Goal: Transaction & Acquisition: Purchase product/service

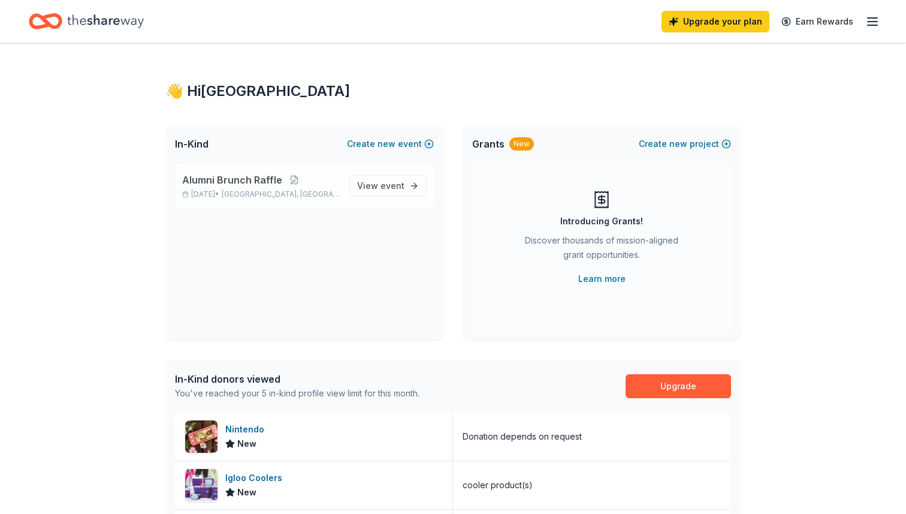
click at [254, 177] on span "Alumni Brunch Raffle" at bounding box center [232, 180] width 100 height 14
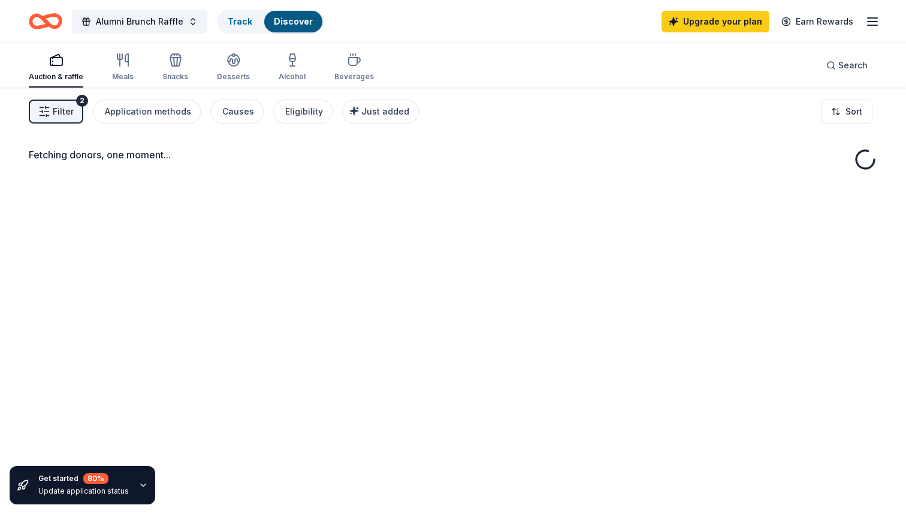
click at [368, 190] on div "Fetching donors, one moment..." at bounding box center [453, 345] width 906 height 514
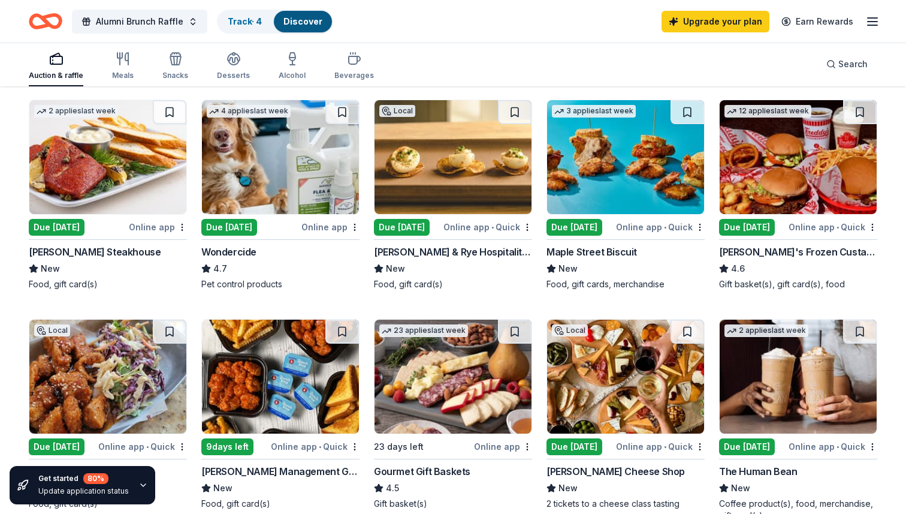
scroll to position [586, 0]
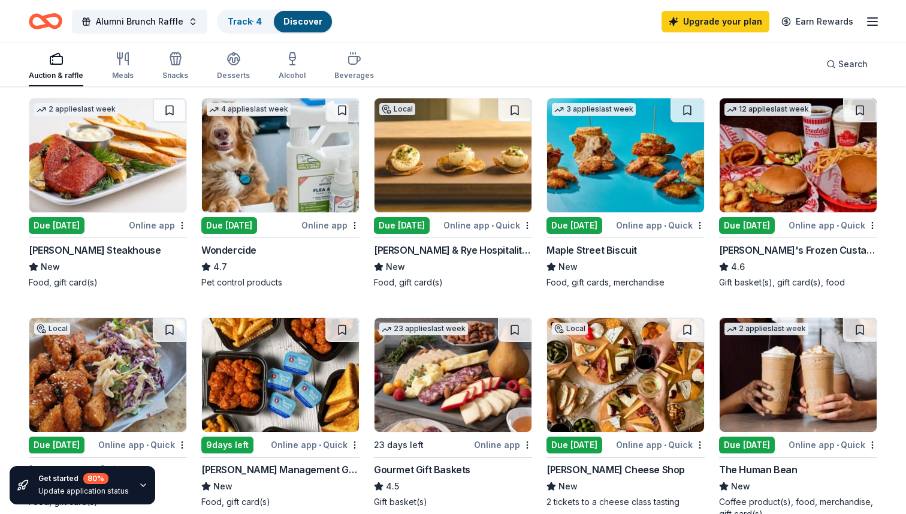
click at [101, 196] on img at bounding box center [107, 155] width 157 height 114
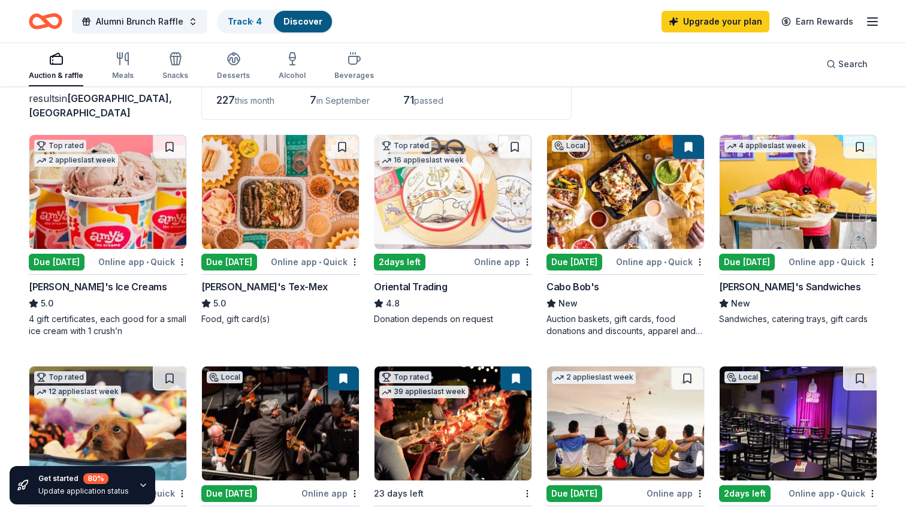
scroll to position [25, 0]
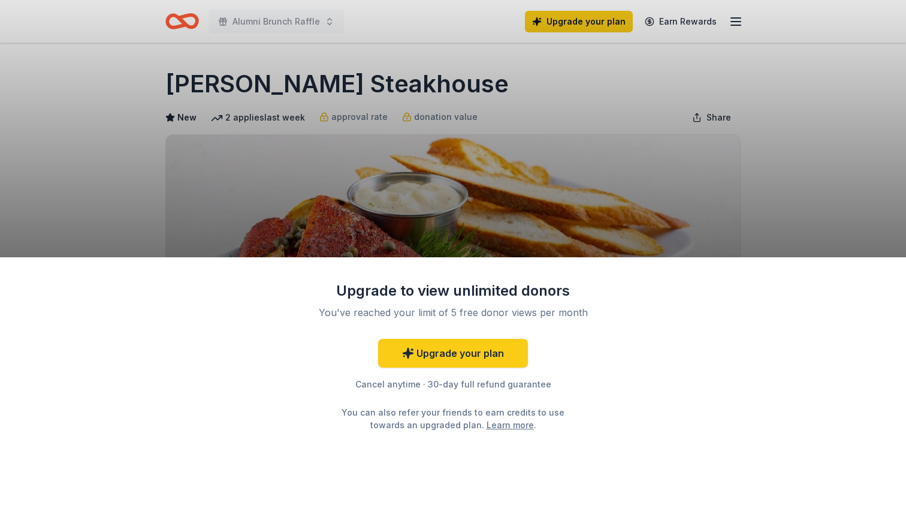
click at [720, 170] on div "Upgrade to view unlimited donors You've reached your limit of 5 free donor view…" at bounding box center [453, 257] width 906 height 514
click at [837, 157] on div "Upgrade to view unlimited donors You've reached your limit of 5 free donor view…" at bounding box center [453, 257] width 906 height 514
click at [624, 185] on div "Upgrade to view unlimited donors You've reached your limit of 5 free donor view…" at bounding box center [453, 257] width 906 height 514
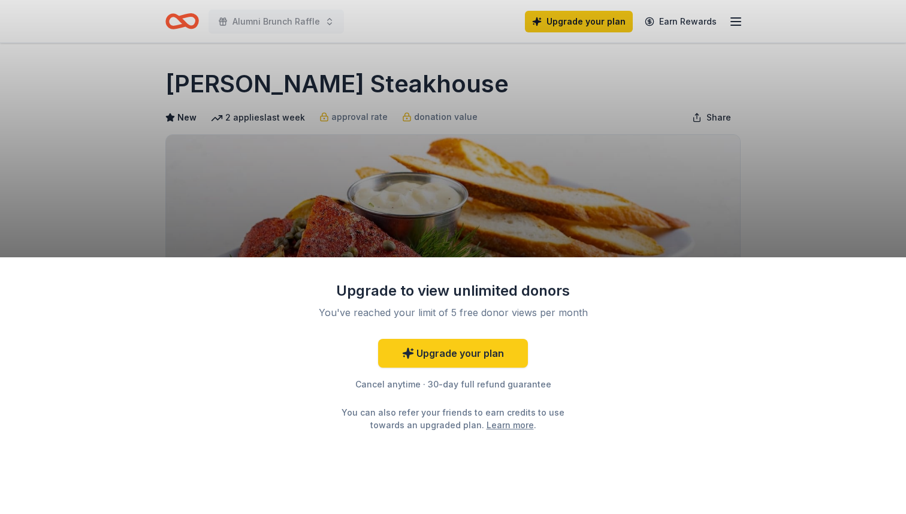
click at [759, 155] on div "Upgrade to view unlimited donors You've reached your limit of 5 free donor view…" at bounding box center [453, 257] width 906 height 514
